Goal: Transaction & Acquisition: Purchase product/service

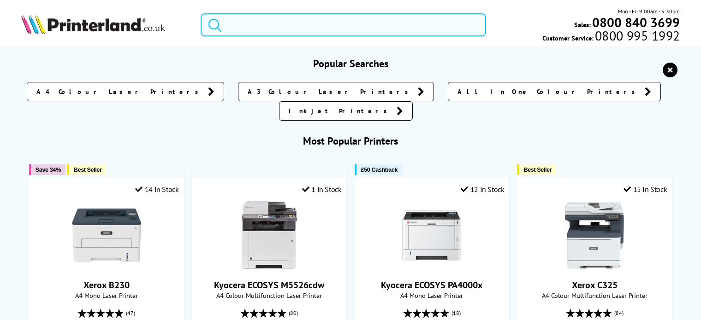
click at [317, 25] on input "search" at bounding box center [342, 24] width 285 height 23
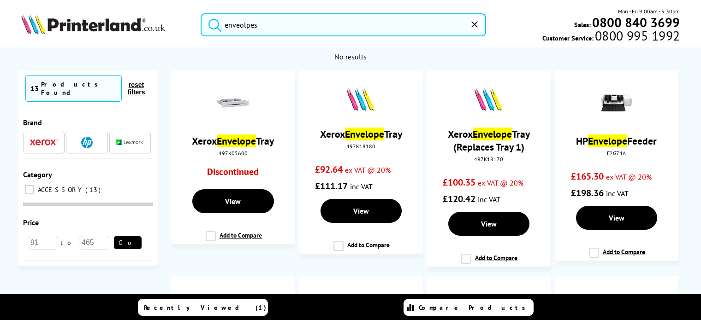
type input "enveolpes"
click at [201, 13] on button "submit" at bounding box center [212, 23] width 23 height 20
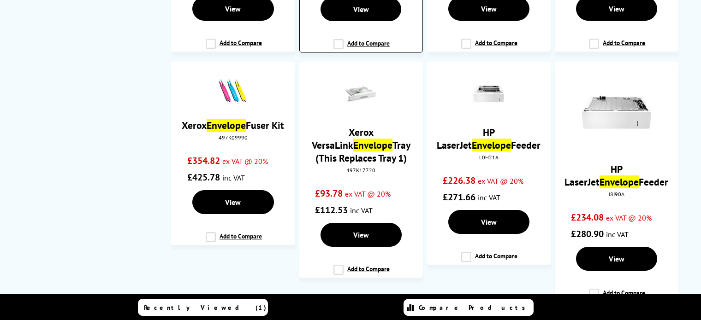
scroll to position [461, 0]
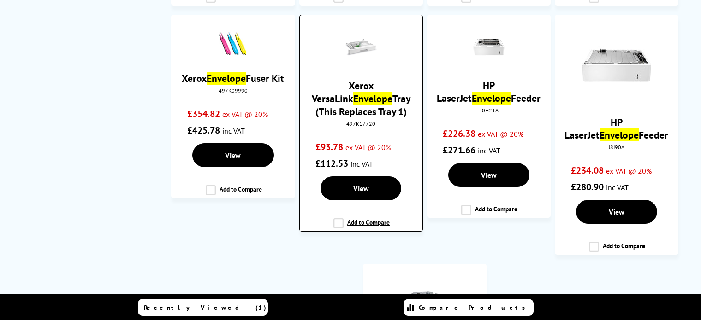
click at [400, 165] on span "£112.53 inc VAT" at bounding box center [360, 161] width 91 height 17
click at [365, 93] on link "Xerox VersaLink Envelope Tray (This Replaces Tray 1)" at bounding box center [361, 98] width 99 height 39
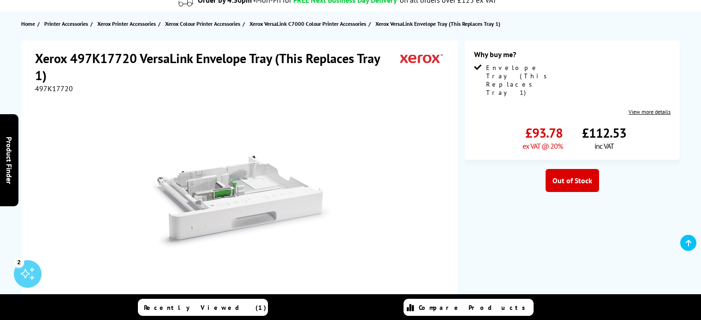
scroll to position [92, 0]
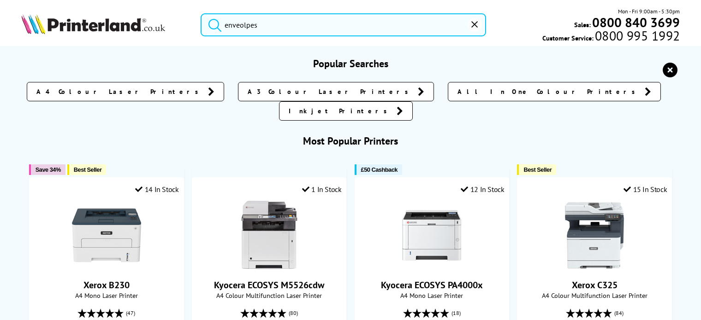
drag, startPoint x: 260, startPoint y: 20, endPoint x: 203, endPoint y: 20, distance: 56.7
click at [203, 20] on form "enveolpes" at bounding box center [342, 24] width 285 height 23
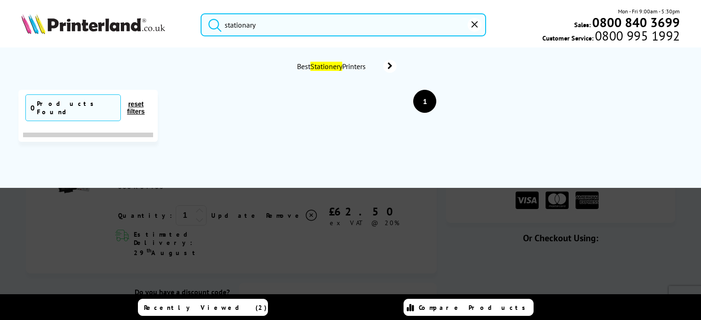
type input "stationary"
click at [201, 13] on button "submit" at bounding box center [212, 23] width 23 height 20
